Goal: Check status

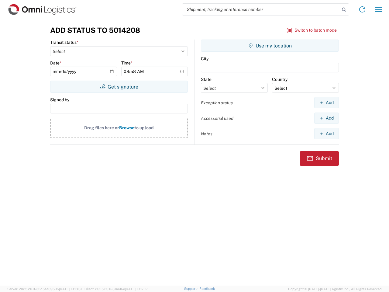
click at [261, 9] on input "search" at bounding box center [260, 10] width 157 height 12
click at [344, 10] on icon at bounding box center [344, 9] width 9 height 9
click at [362, 9] on icon at bounding box center [362, 10] width 10 height 10
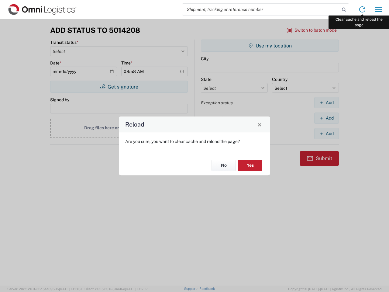
click at [379, 9] on div "Reload Are you sure, you want to clear cache and reload the page? No Yes" at bounding box center [194, 146] width 389 height 292
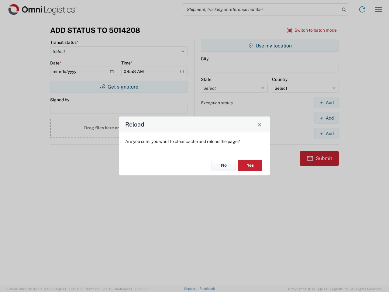
click at [312, 30] on div "Reload Are you sure, you want to clear cache and reload the page? No Yes" at bounding box center [194, 146] width 389 height 292
click at [119, 87] on div "Reload Are you sure, you want to clear cache and reload the page? No Yes" at bounding box center [194, 146] width 389 height 292
click at [270, 46] on div "Reload Are you sure, you want to clear cache and reload the page? No Yes" at bounding box center [194, 146] width 389 height 292
click at [326, 102] on div "Reload Are you sure, you want to clear cache and reload the page? No Yes" at bounding box center [194, 146] width 389 height 292
click at [326, 118] on div "Reload Are you sure, you want to clear cache and reload the page? No Yes" at bounding box center [194, 146] width 389 height 292
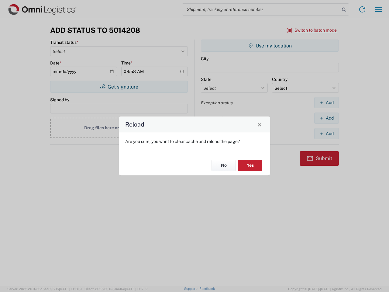
click at [326, 133] on div "Reload Are you sure, you want to clear cache and reload the page? No Yes" at bounding box center [194, 146] width 389 height 292
